Goal: Task Accomplishment & Management: Manage account settings

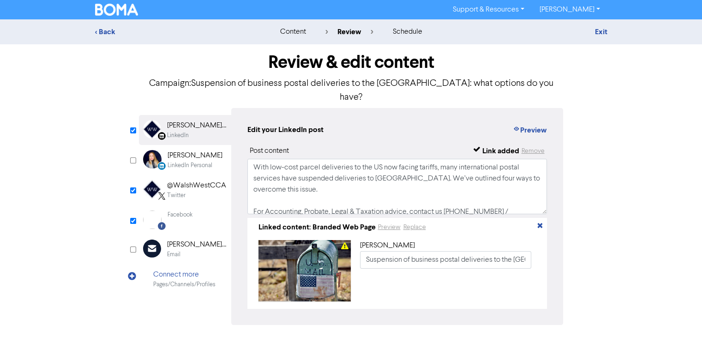
click at [201, 180] on div "@WalshWestCCA" at bounding box center [196, 185] width 59 height 11
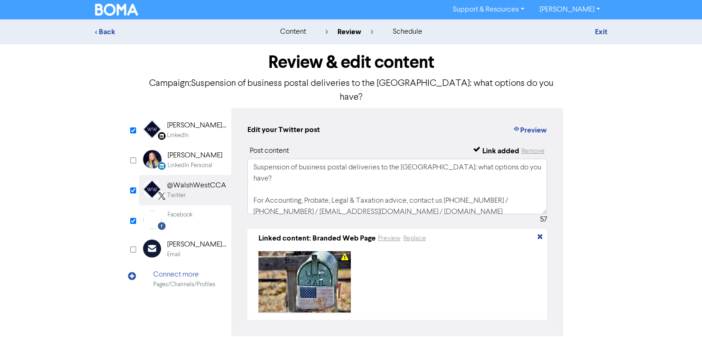
click at [204, 206] on div "Facebook Created with Sketch. Facebook" at bounding box center [185, 219] width 92 height 29
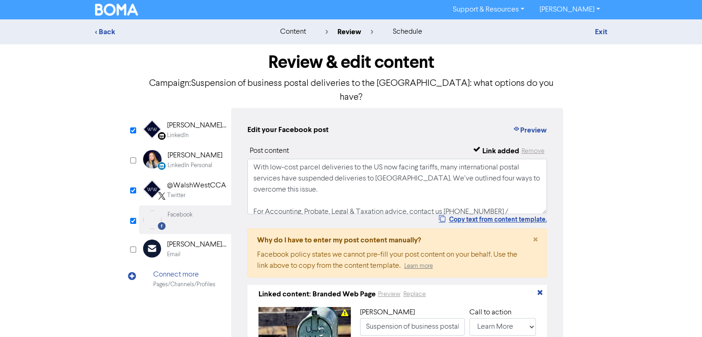
scroll to position [86, 0]
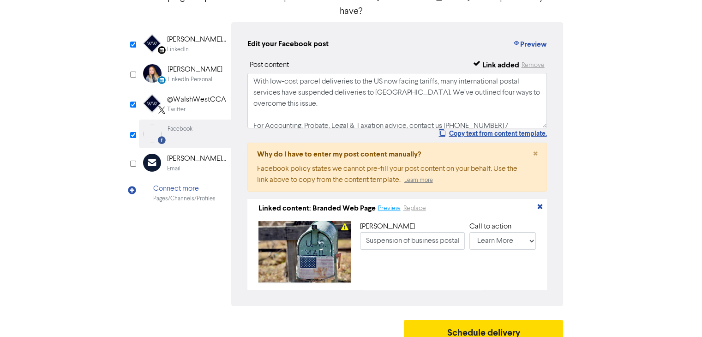
click at [397, 203] on button "Preview" at bounding box center [390, 208] width 24 height 11
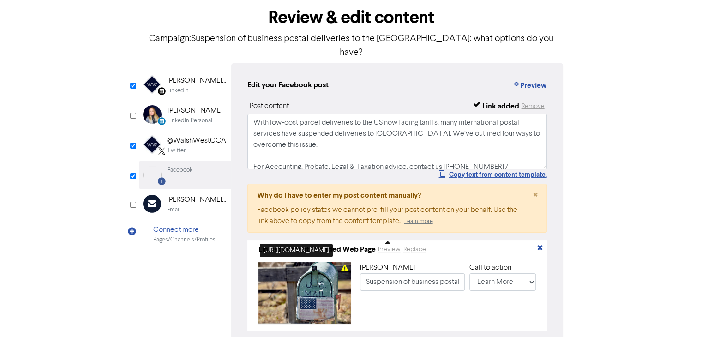
scroll to position [0, 0]
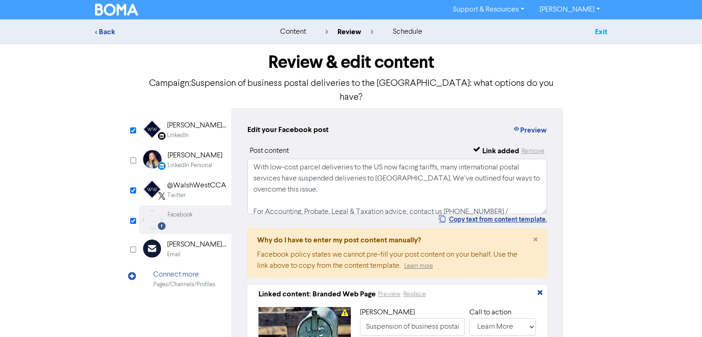
click at [604, 32] on link "Exit" at bounding box center [601, 31] width 12 height 9
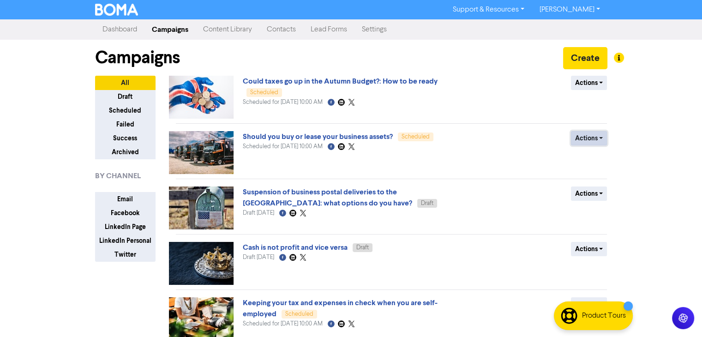
click at [595, 134] on button "Actions" at bounding box center [589, 138] width 36 height 14
click at [603, 156] on button "Revert to draft" at bounding box center [608, 157] width 73 height 15
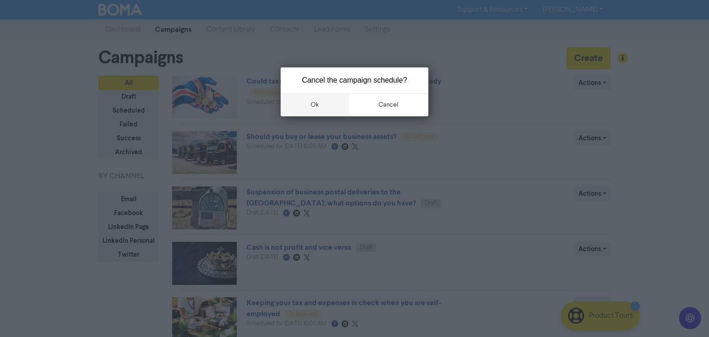
click at [322, 103] on button "ok" at bounding box center [315, 104] width 68 height 23
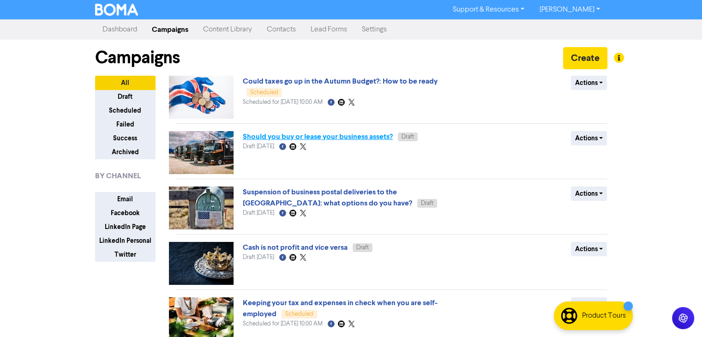
click at [355, 139] on link "Should you buy or lease your business assets?" at bounding box center [318, 136] width 150 height 9
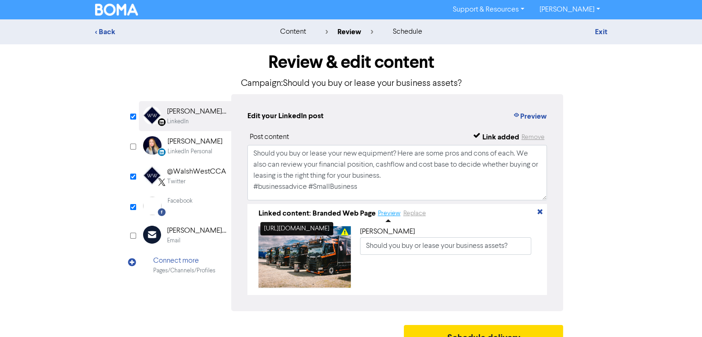
click at [392, 215] on button "Preview" at bounding box center [390, 213] width 24 height 11
click at [186, 174] on div "@WalshWestCCA" at bounding box center [196, 171] width 59 height 11
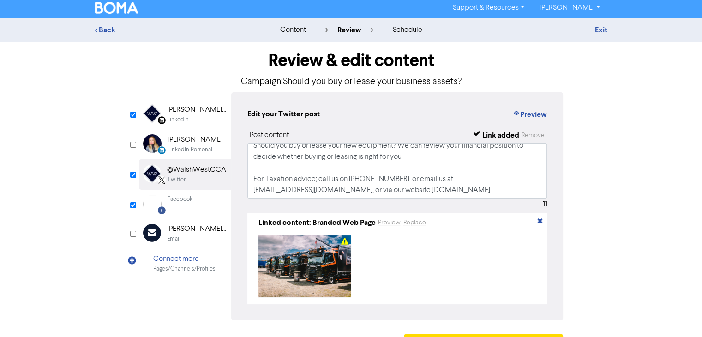
scroll to position [30, 0]
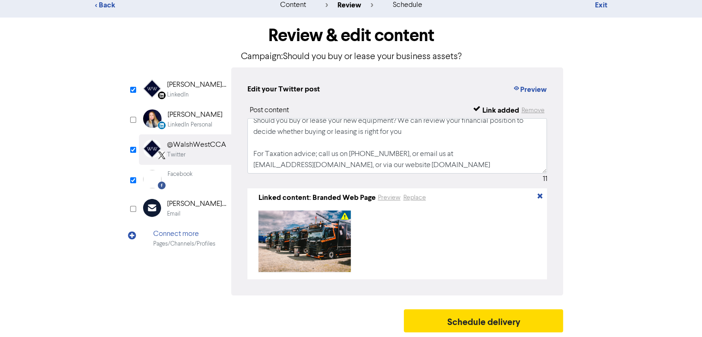
click at [179, 205] on div "[PERSON_NAME] West CCA - [PERSON_NAME] West LAW" at bounding box center [196, 204] width 59 height 11
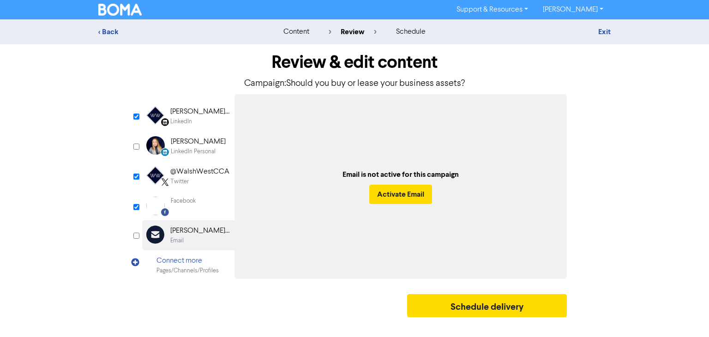
click at [205, 206] on div "Facebook Created with Sketch. Facebook" at bounding box center [188, 206] width 92 height 29
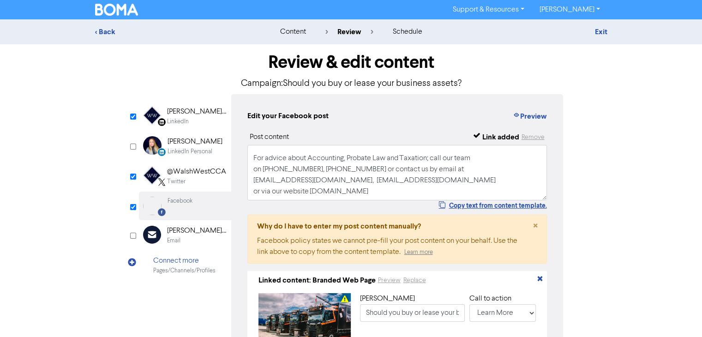
scroll to position [61, 0]
click at [183, 109] on div "[PERSON_NAME] West Chartered Certified Accountants - Estate & Probate Lawyers" at bounding box center [196, 111] width 59 height 11
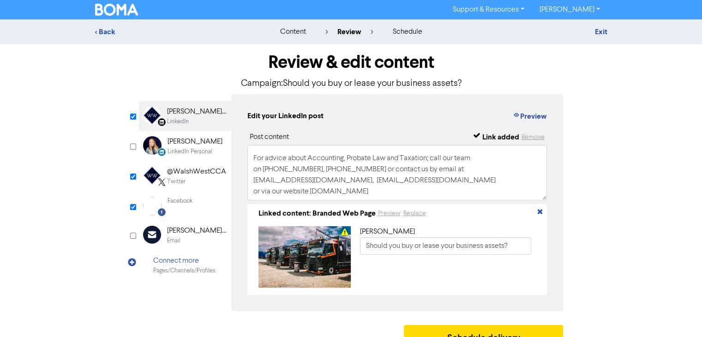
scroll to position [72, 0]
click at [604, 30] on link "Exit" at bounding box center [601, 31] width 12 height 9
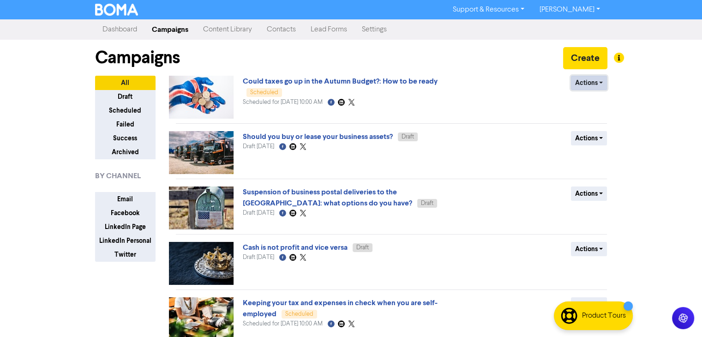
click at [597, 80] on button "Actions" at bounding box center [589, 83] width 36 height 14
click at [602, 102] on button "Revert to draft" at bounding box center [608, 102] width 73 height 15
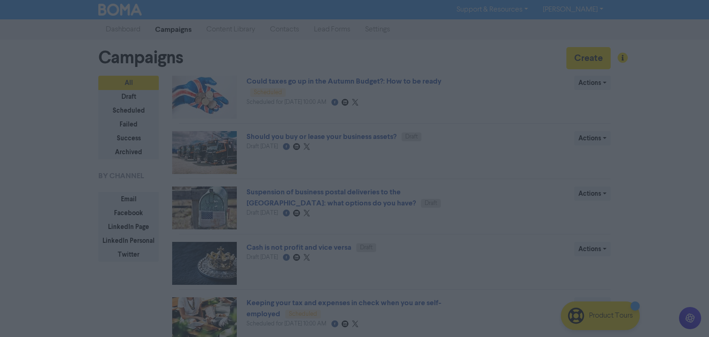
click at [329, 104] on button "ok" at bounding box center [315, 104] width 68 height 23
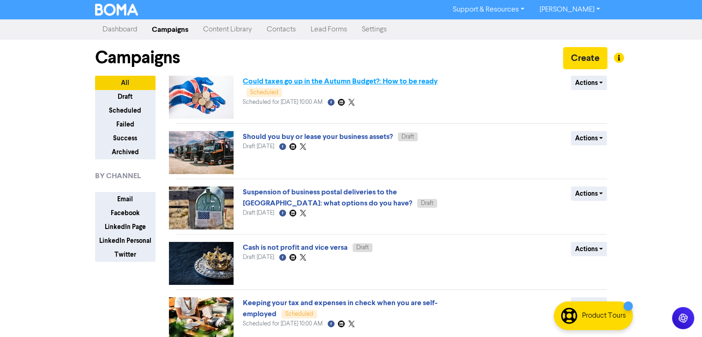
click at [353, 79] on link "Could taxes go up in the Autumn Budget?: How to be ready" at bounding box center [340, 81] width 195 height 9
drag, startPoint x: 368, startPoint y: 80, endPoint x: 355, endPoint y: 84, distance: 14.6
click at [355, 84] on link "Could taxes go up in the Autumn Budget?: How to be ready" at bounding box center [340, 81] width 195 height 9
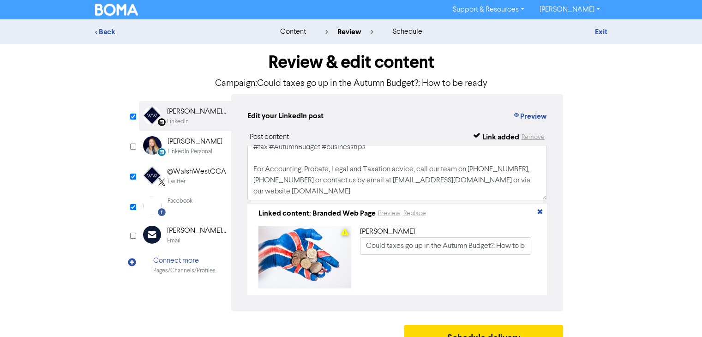
scroll to position [61, 0]
drag, startPoint x: 184, startPoint y: 144, endPoint x: 180, endPoint y: 175, distance: 31.2
click at [180, 175] on div "LinkedIn Page Created with Sketch. [PERSON_NAME] West Chartered Certified Accou…" at bounding box center [185, 190] width 92 height 179
click at [198, 172] on div "@WalshWestCCA" at bounding box center [196, 171] width 59 height 11
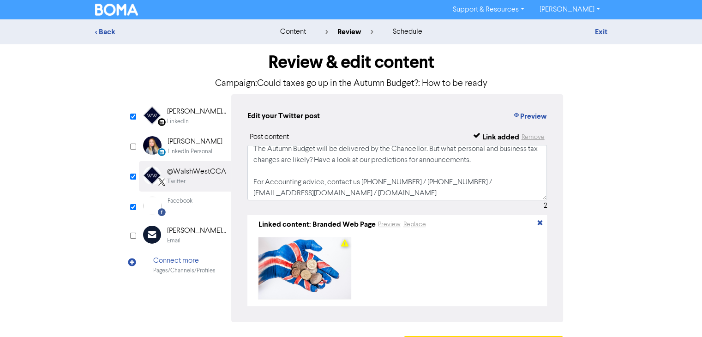
scroll to position [6, 0]
click at [190, 199] on div "Facebook" at bounding box center [180, 201] width 25 height 9
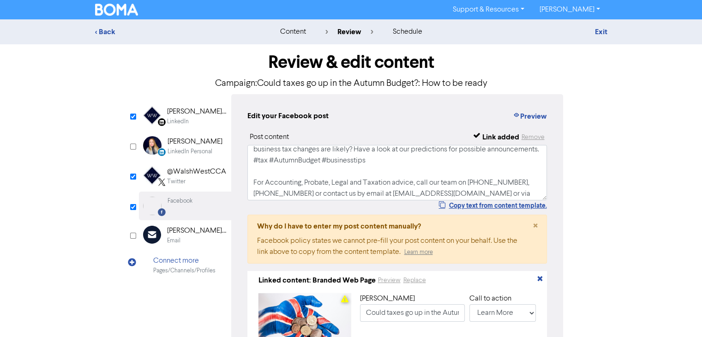
scroll to position [61, 0]
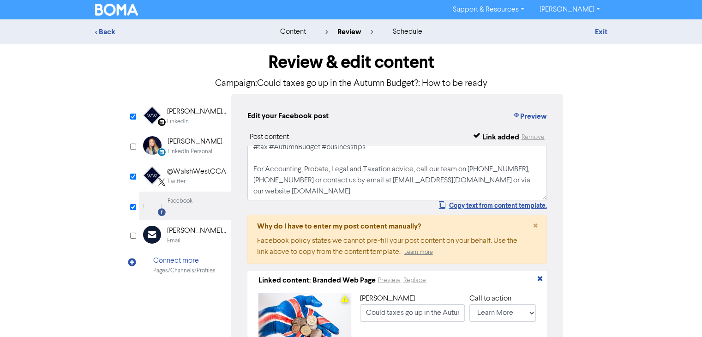
click at [614, 146] on div "Review & edit content Campaign: Could taxes go up in the Autumn Budget?: How to…" at bounding box center [351, 231] width 526 height 375
click at [388, 279] on button "Preview" at bounding box center [390, 280] width 24 height 11
click at [408, 31] on div "schedule" at bounding box center [407, 31] width 30 height 11
click at [409, 30] on div "schedule" at bounding box center [407, 31] width 30 height 11
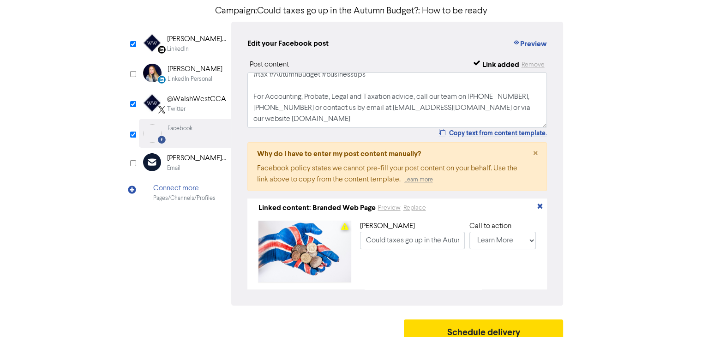
scroll to position [86, 0]
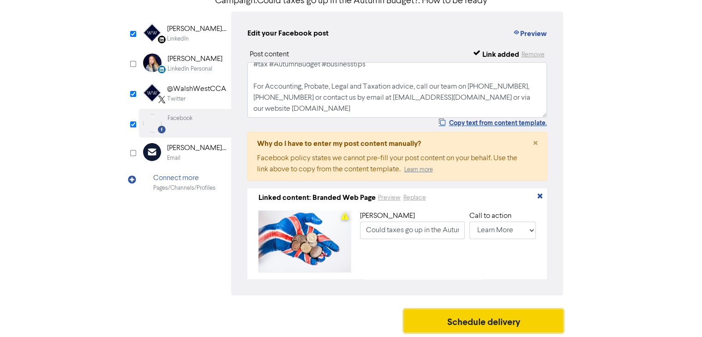
click at [472, 319] on button "Schedule delivery" at bounding box center [484, 320] width 160 height 23
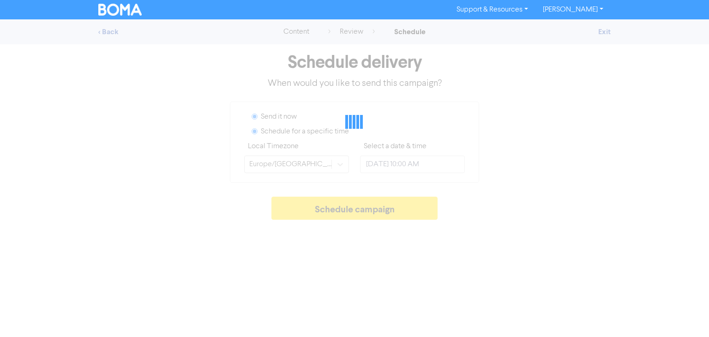
radio input "true"
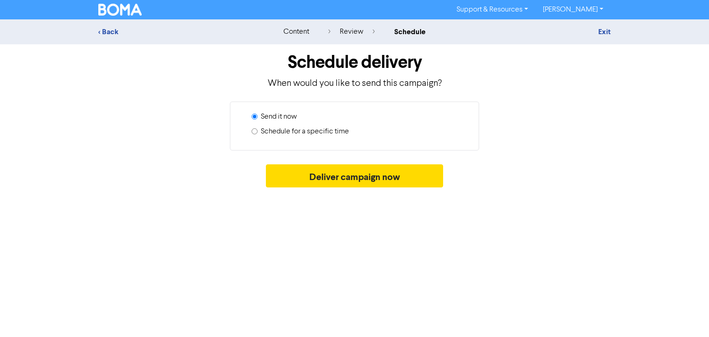
click at [268, 130] on label "Schedule for a specific time" at bounding box center [305, 131] width 88 height 11
click at [258, 130] on input "Schedule for a specific time" at bounding box center [255, 131] width 6 height 6
radio input "true"
radio input "false"
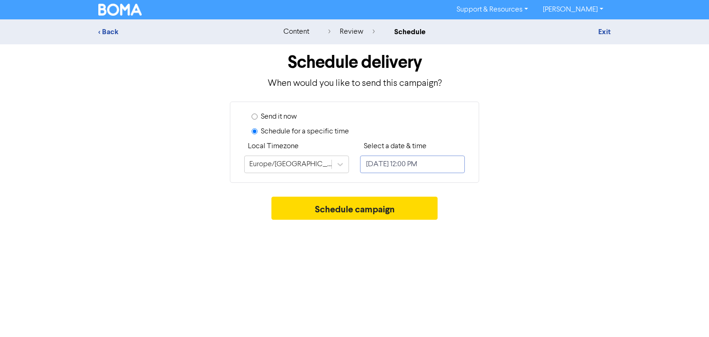
click at [406, 164] on input "[DATE] 12:00 PM" at bounding box center [412, 165] width 105 height 18
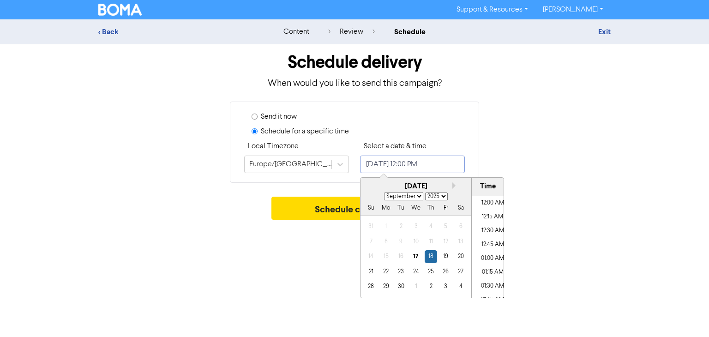
scroll to position [621, 0]
click at [458, 189] on div "[DATE]" at bounding box center [416, 186] width 111 height 11
click at [454, 187] on button "Next month" at bounding box center [456, 185] width 6 height 6
select select "9"
click at [430, 243] on div "9" at bounding box center [431, 241] width 12 height 12
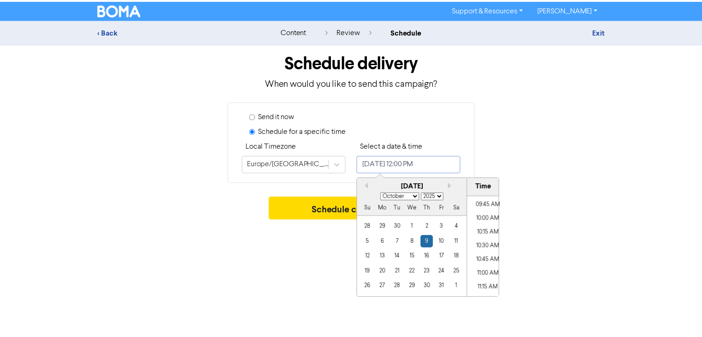
scroll to position [528, 0]
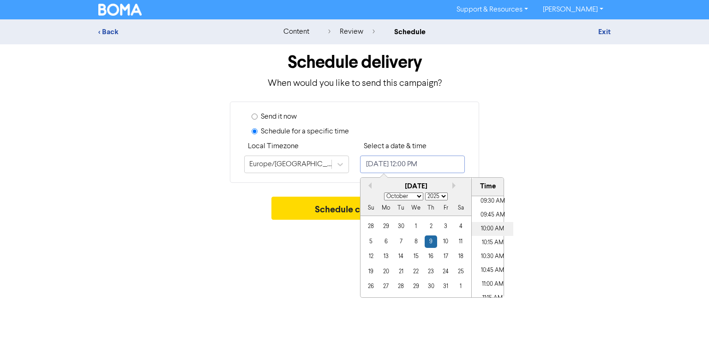
click at [490, 226] on li "10:00 AM" at bounding box center [493, 229] width 42 height 14
type input "[DATE] 10:00 AM"
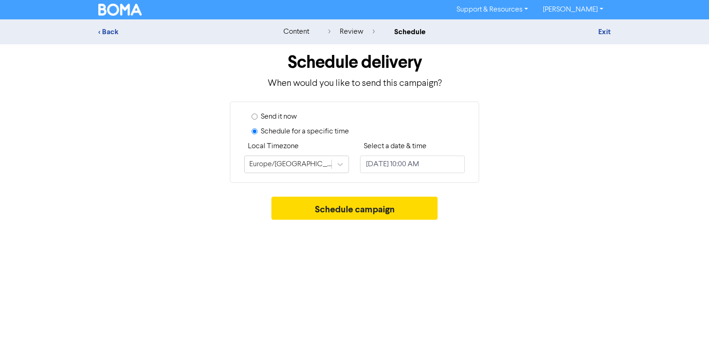
click at [597, 173] on div "Send it now Schedule for a specific time Local Timezone [GEOGRAPHIC_DATA]/[GEOG…" at bounding box center [354, 142] width 526 height 81
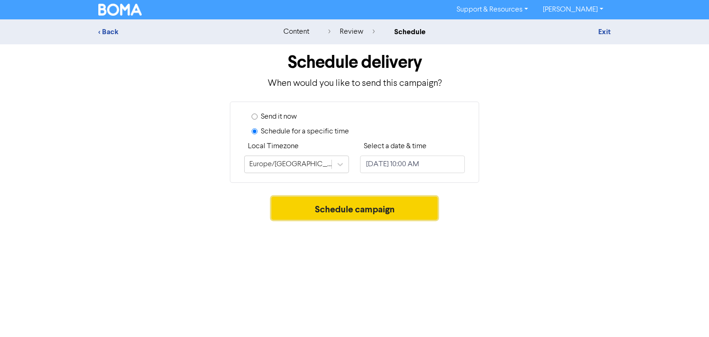
click at [380, 209] on button "Schedule campaign" at bounding box center [355, 208] width 167 height 23
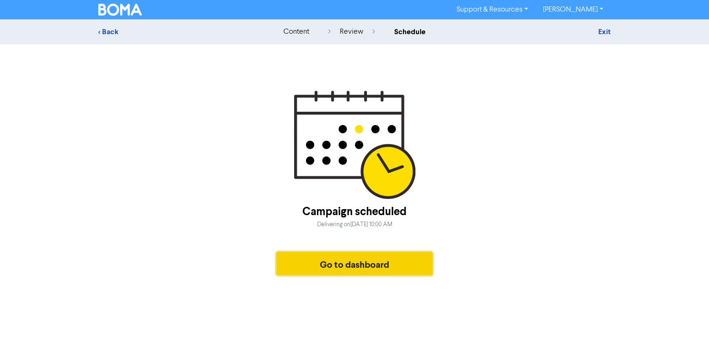
click at [362, 265] on button "Go to dashboard" at bounding box center [355, 263] width 156 height 23
